Goal: Task Accomplishment & Management: Complete application form

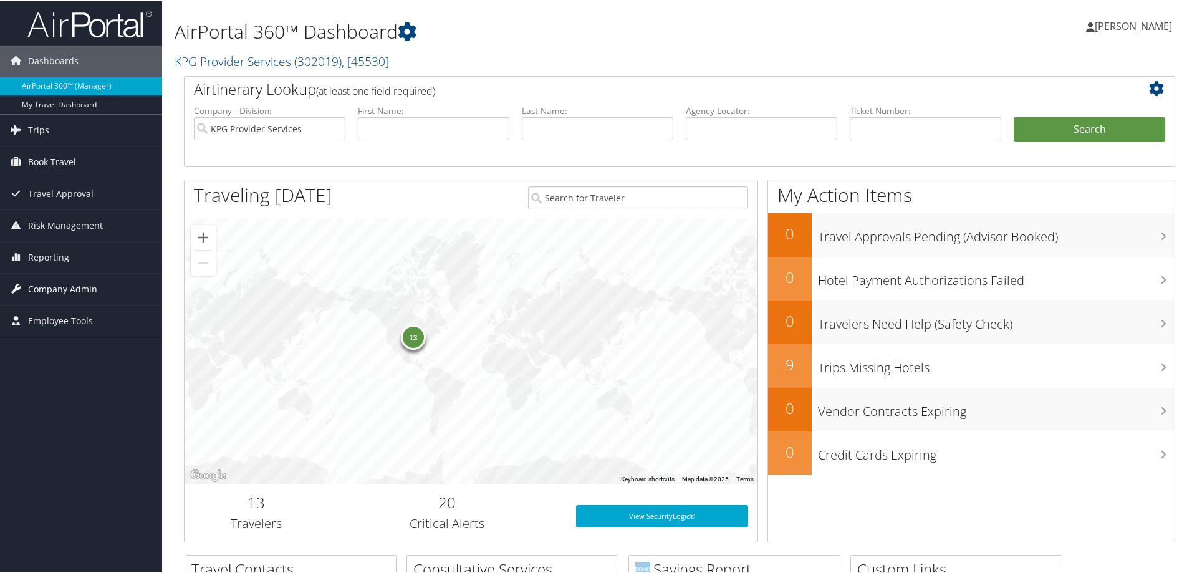
click at [64, 287] on span "Company Admin" at bounding box center [62, 287] width 69 height 31
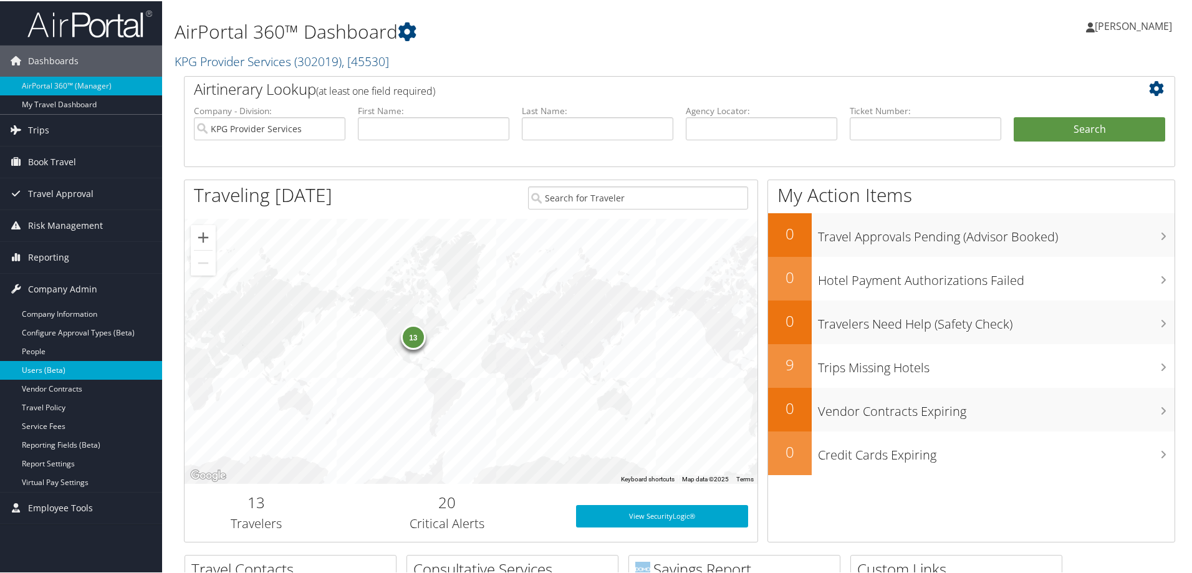
click at [60, 371] on link "Users (Beta)" at bounding box center [81, 369] width 162 height 19
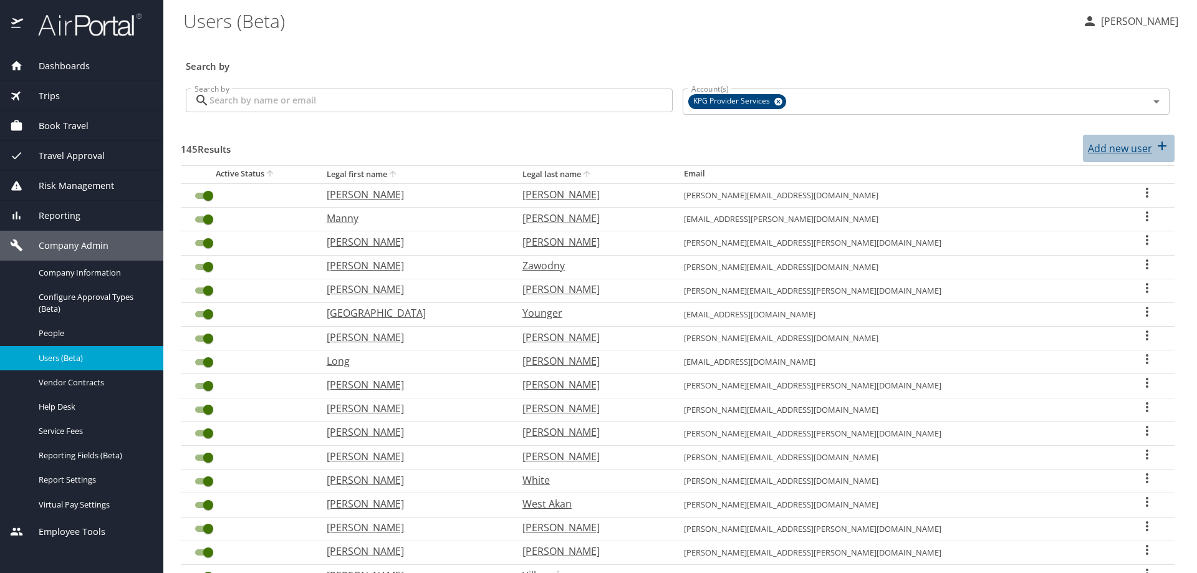
click at [1115, 149] on p "Add new user" at bounding box center [1120, 148] width 64 height 15
select select "US"
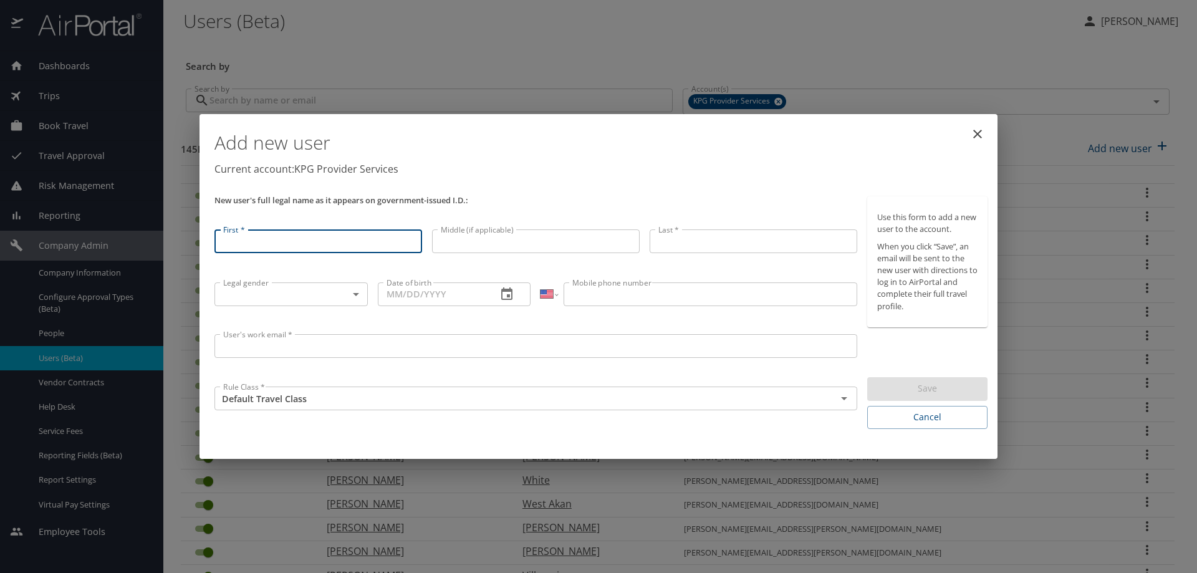
click at [314, 242] on input "First *" at bounding box center [318, 241] width 208 height 24
type input "James"
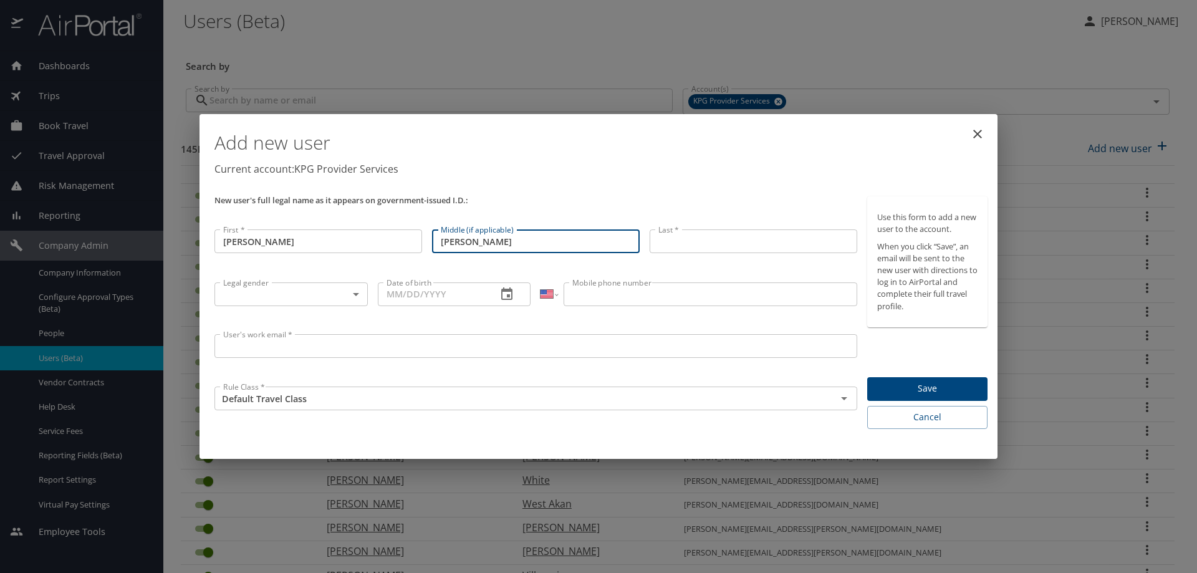
type input "Patrick"
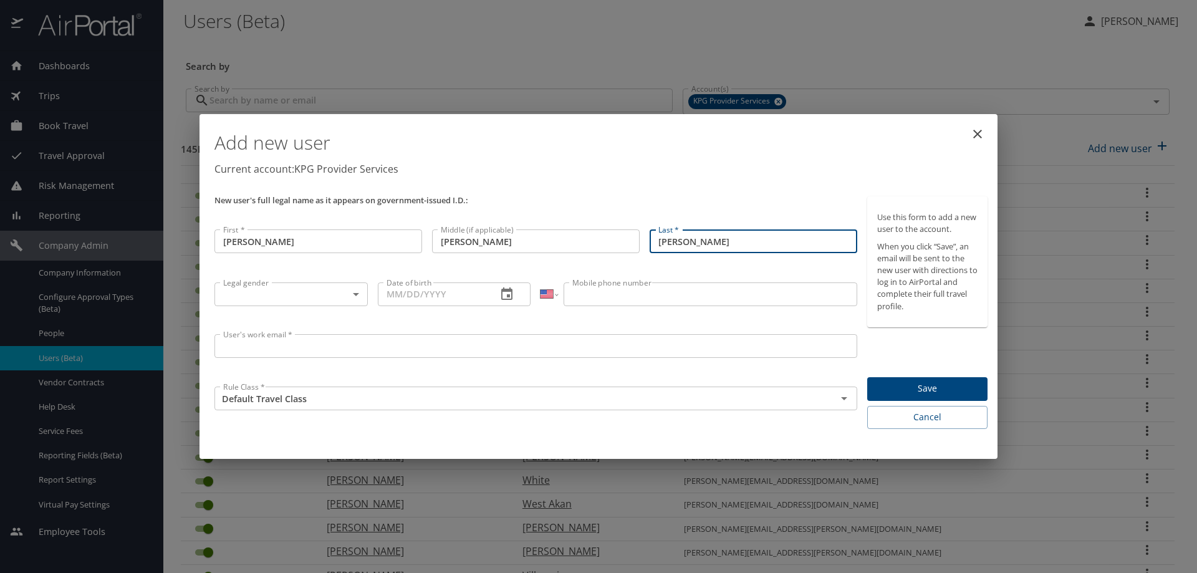
type input "Phillips"
click at [355, 292] on body "Dashboards AirPortal 360™ Manager My Travel Dashboard Trips Airtinerary® Lookup…" at bounding box center [598, 286] width 1197 height 573
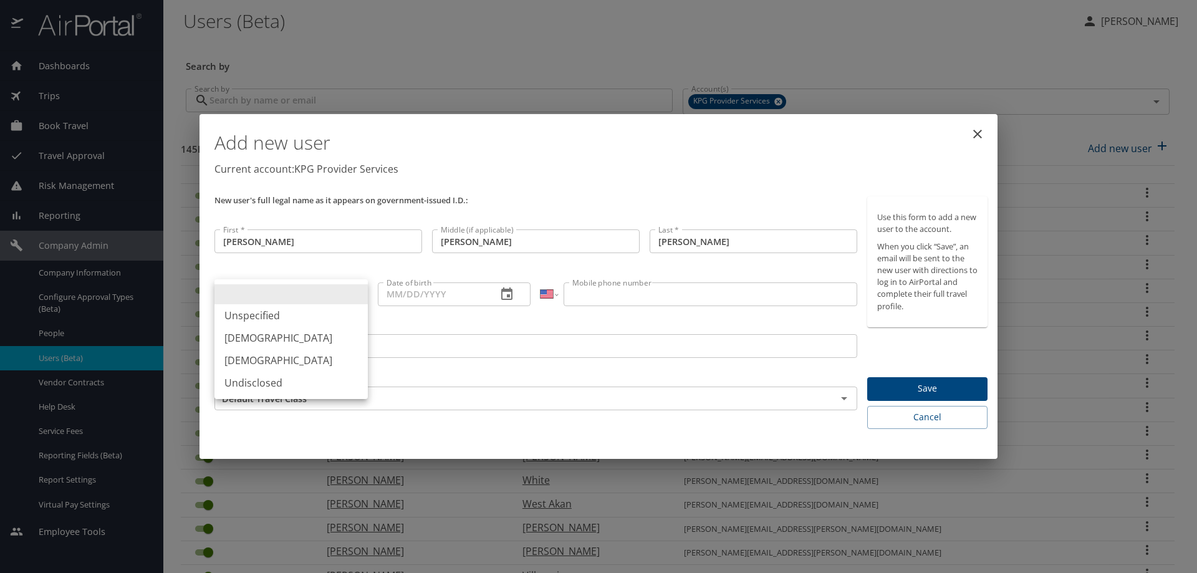
click at [290, 342] on li "Male" at bounding box center [290, 338] width 153 height 22
type input "Male"
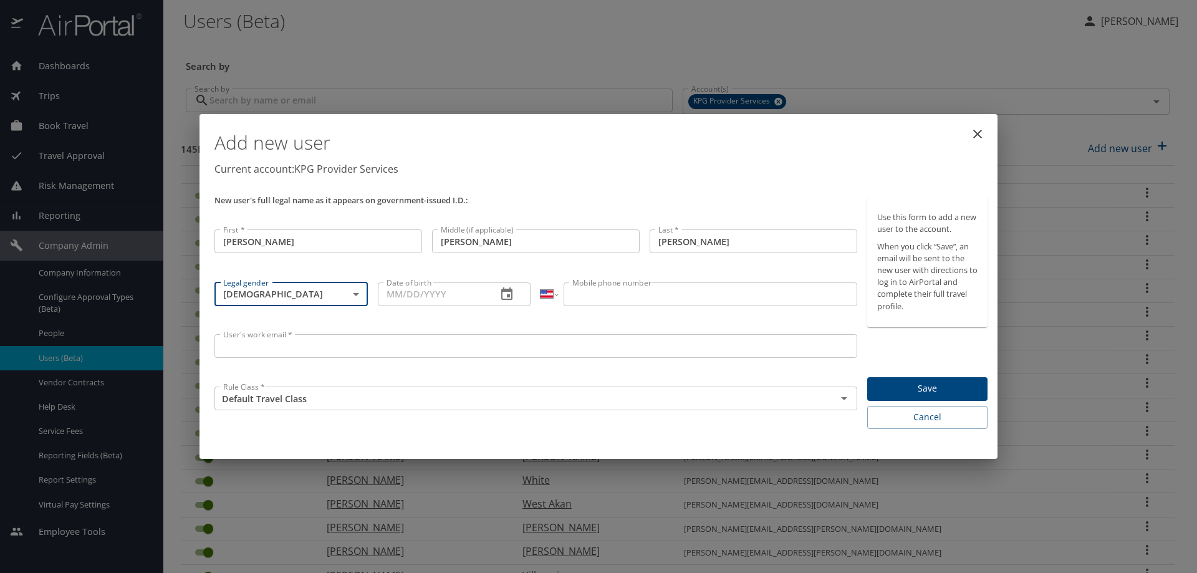
drag, startPoint x: 392, startPoint y: 292, endPoint x: 434, endPoint y: 290, distance: 41.8
click at [391, 291] on input "Date of birth" at bounding box center [433, 294] width 110 height 24
type input "05/03/1978"
click at [690, 290] on input "Mobile phone number" at bounding box center [709, 294] width 293 height 24
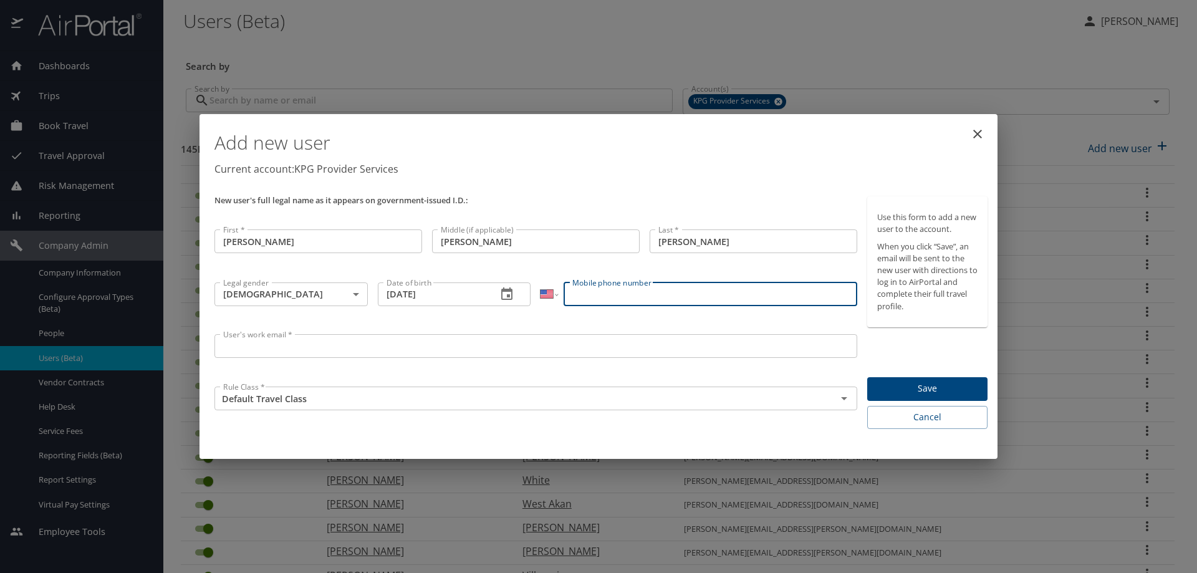
paste input "(734) 353-9118"
type input "(734) 353-9118"
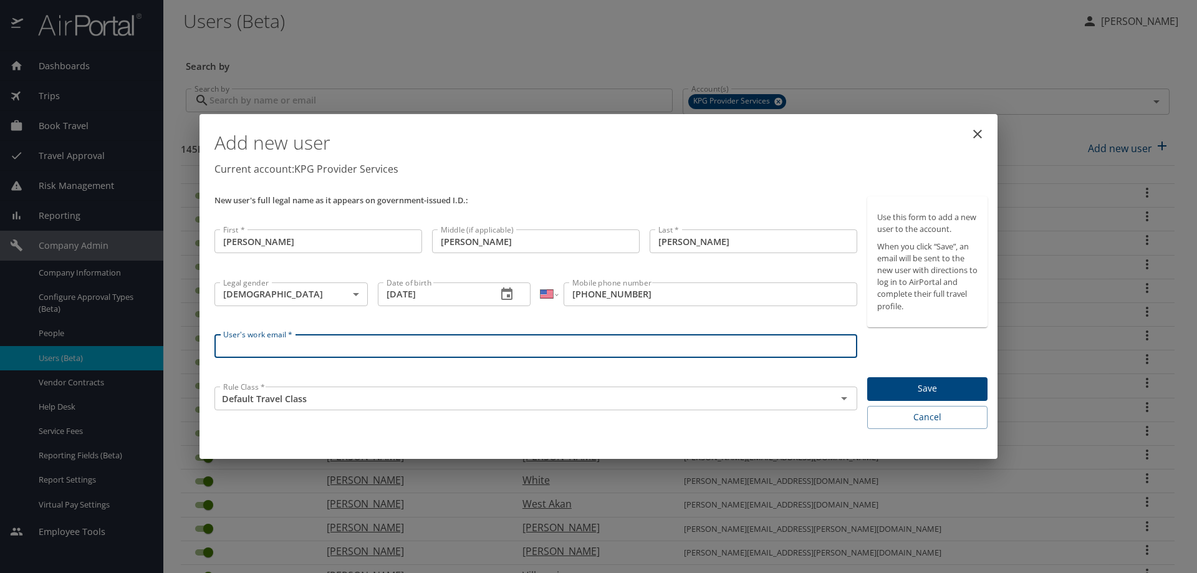
click at [395, 350] on input "User's work email *" at bounding box center [535, 346] width 643 height 24
type input "james.phillips@kpgproviders.com"
click at [915, 390] on span "Save" at bounding box center [927, 389] width 100 height 16
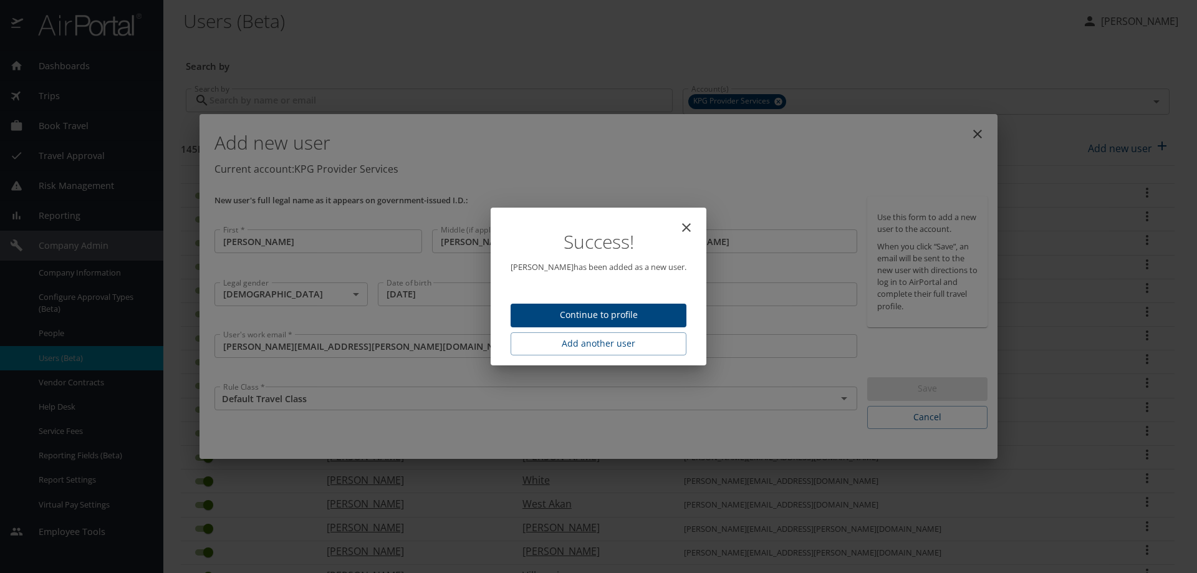
click at [679, 234] on icon "close" at bounding box center [686, 227] width 15 height 15
type input "[DATE]"
